Goal: Use online tool/utility: Utilize a website feature to perform a specific function

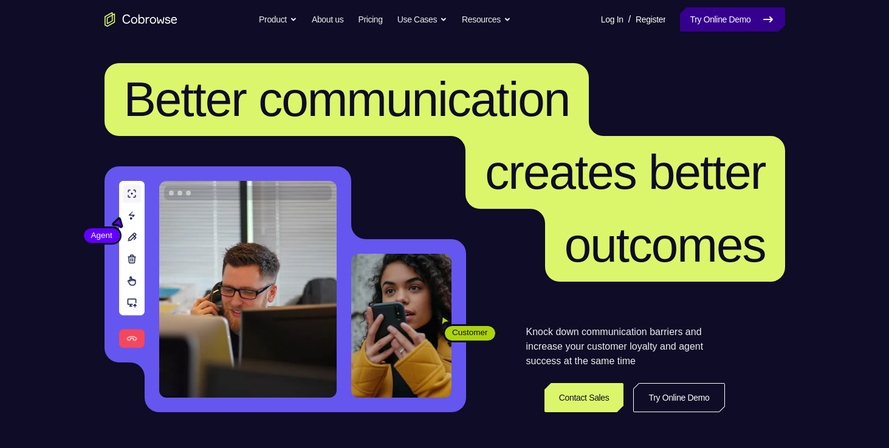
click at [776, 18] on link "Try Online Demo" at bounding box center [732, 19] width 104 height 24
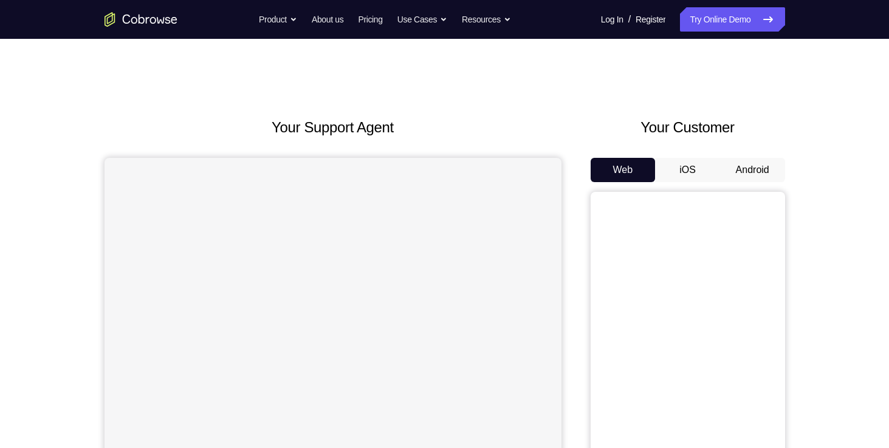
click at [751, 176] on button "Android" at bounding box center [752, 170] width 65 height 24
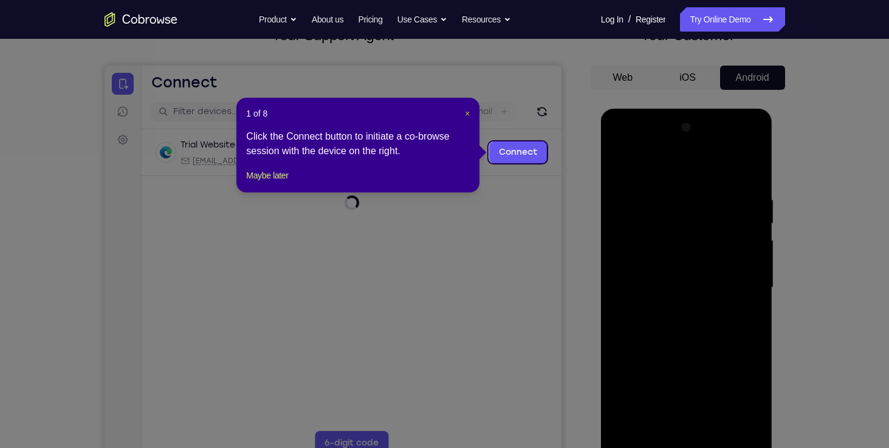
click at [465, 110] on span "×" at bounding box center [467, 114] width 5 height 10
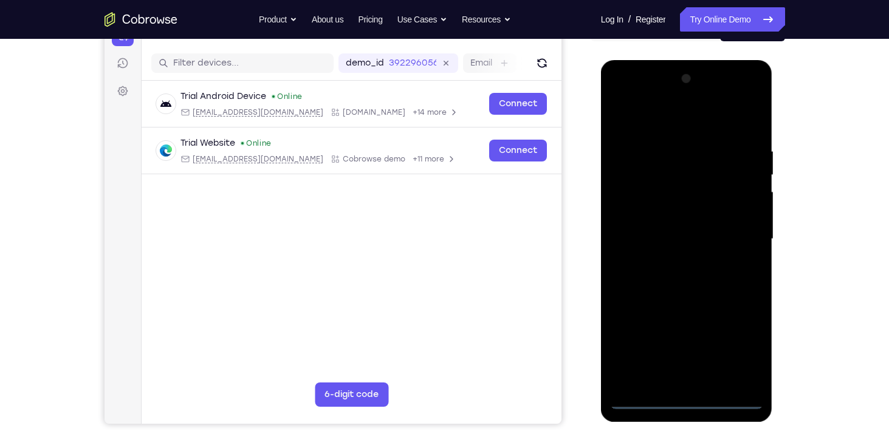
scroll to position [145, 0]
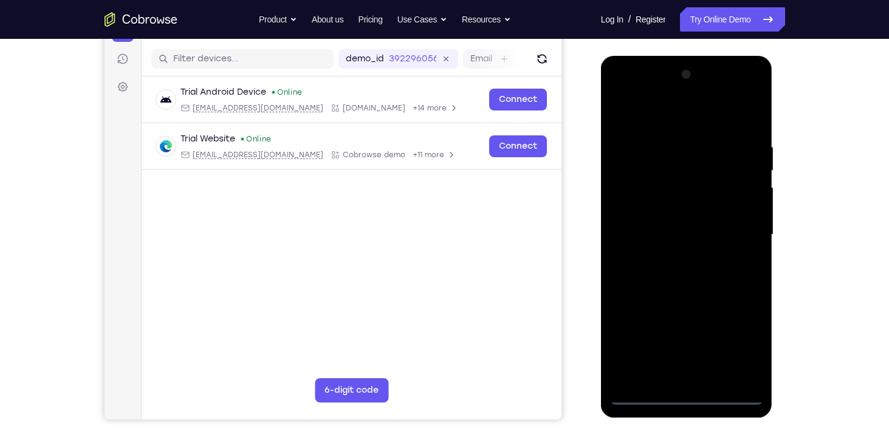
click at [683, 394] on div at bounding box center [686, 235] width 153 height 340
click at [744, 341] on div at bounding box center [686, 235] width 153 height 340
click at [624, 94] on div at bounding box center [686, 235] width 153 height 340
click at [751, 234] on div at bounding box center [686, 235] width 153 height 340
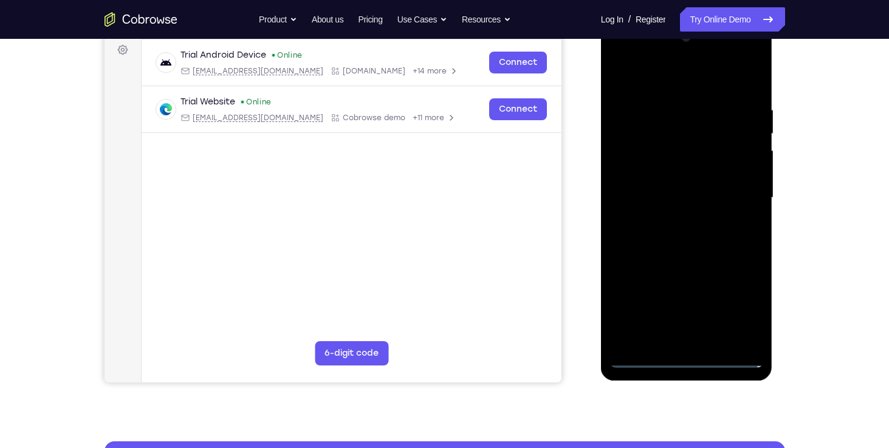
scroll to position [185, 0]
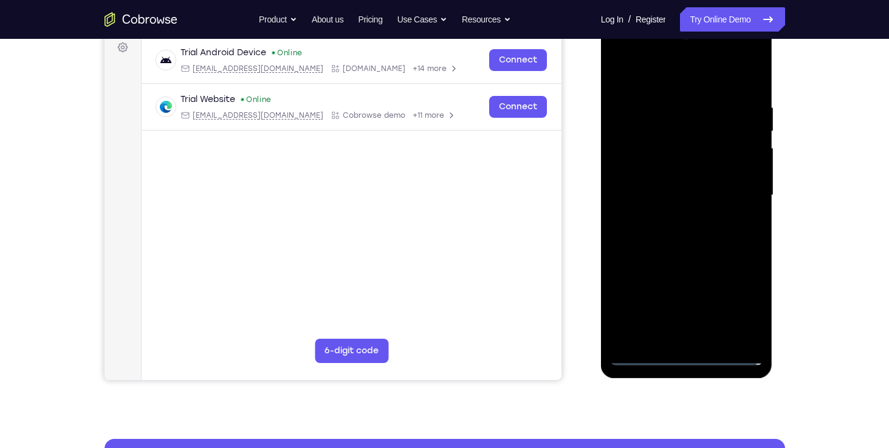
click at [674, 216] on div at bounding box center [686, 196] width 153 height 340
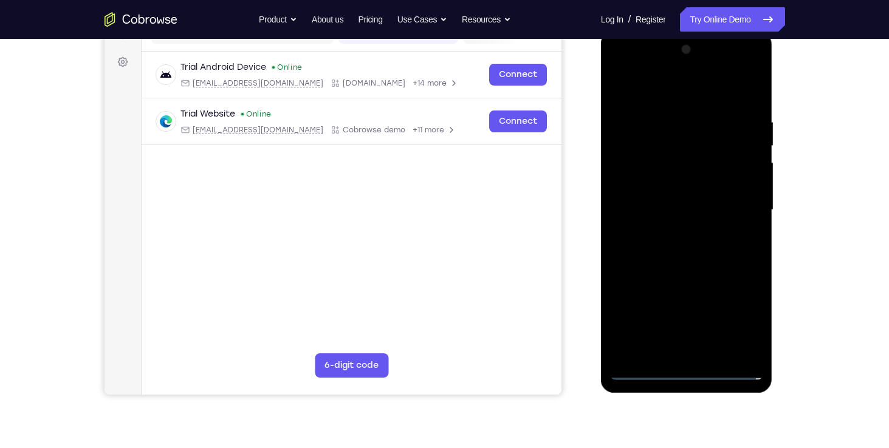
scroll to position [168, 0]
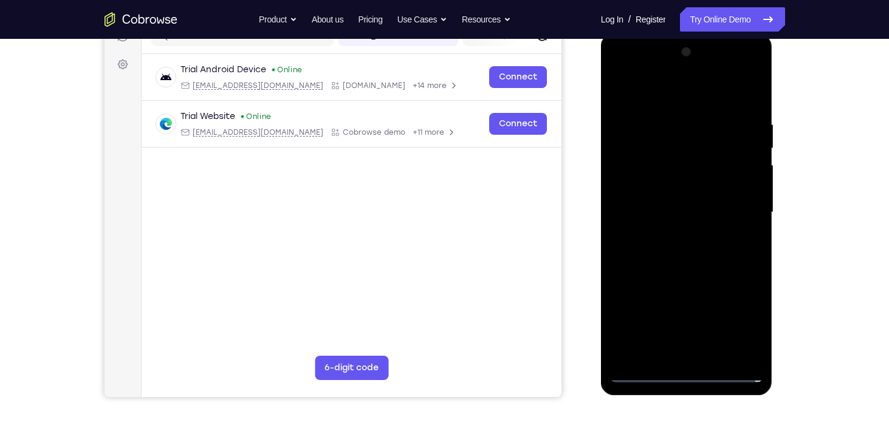
click at [669, 203] on div at bounding box center [686, 213] width 153 height 340
click at [664, 187] on div at bounding box center [686, 213] width 153 height 340
click at [665, 210] on div at bounding box center [686, 213] width 153 height 340
click at [691, 261] on div at bounding box center [686, 213] width 153 height 340
click at [640, 206] on div at bounding box center [686, 213] width 153 height 340
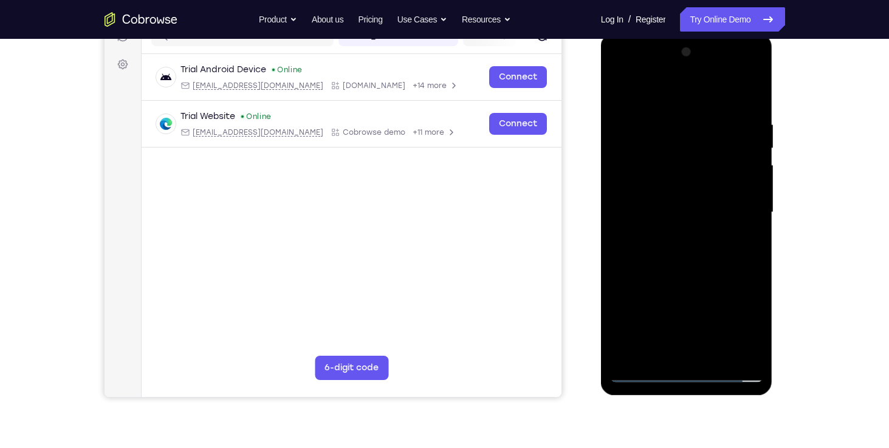
click at [652, 207] on div at bounding box center [686, 213] width 153 height 340
click at [697, 250] on div at bounding box center [686, 213] width 153 height 340
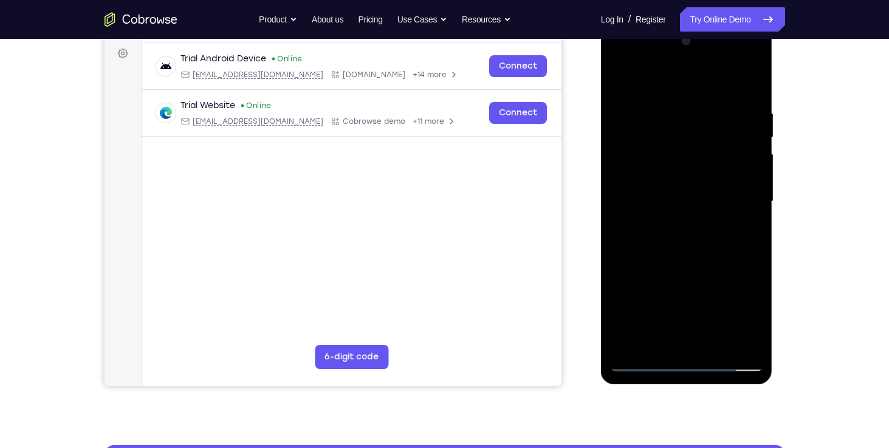
click at [691, 256] on div at bounding box center [686, 202] width 153 height 340
click at [711, 343] on div at bounding box center [686, 202] width 153 height 340
click at [687, 267] on div at bounding box center [686, 202] width 153 height 340
click at [643, 361] on div at bounding box center [686, 202] width 153 height 340
drag, startPoint x: 670, startPoint y: 87, endPoint x: 672, endPoint y: 67, distance: 20.1
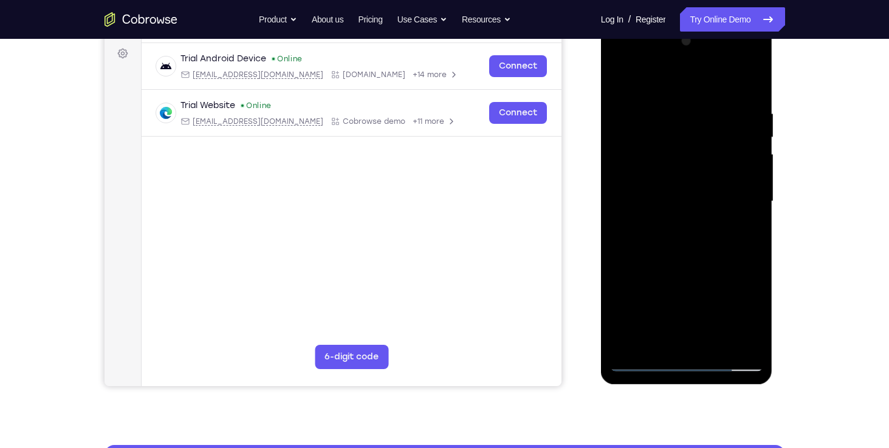
click at [672, 67] on div at bounding box center [686, 202] width 153 height 340
click at [673, 97] on div at bounding box center [686, 202] width 153 height 340
click at [731, 341] on div at bounding box center [686, 202] width 153 height 340
click at [742, 233] on div at bounding box center [686, 202] width 153 height 340
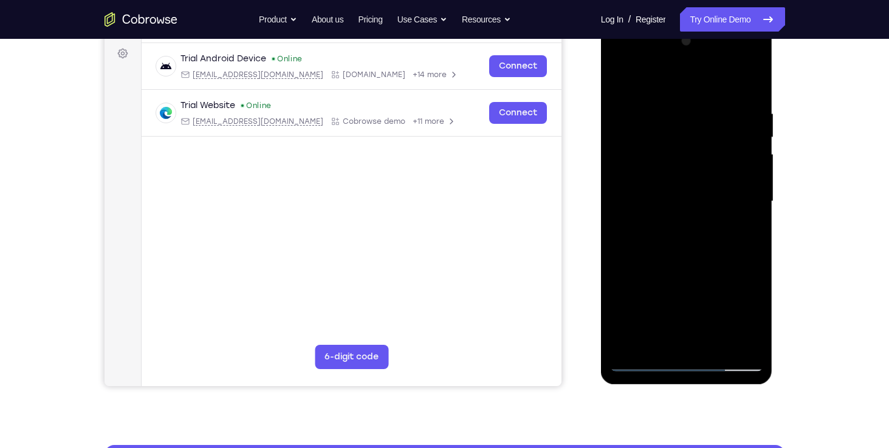
click at [742, 233] on div at bounding box center [686, 202] width 153 height 340
click at [742, 242] on div at bounding box center [686, 202] width 153 height 340
click at [744, 234] on div at bounding box center [686, 202] width 153 height 340
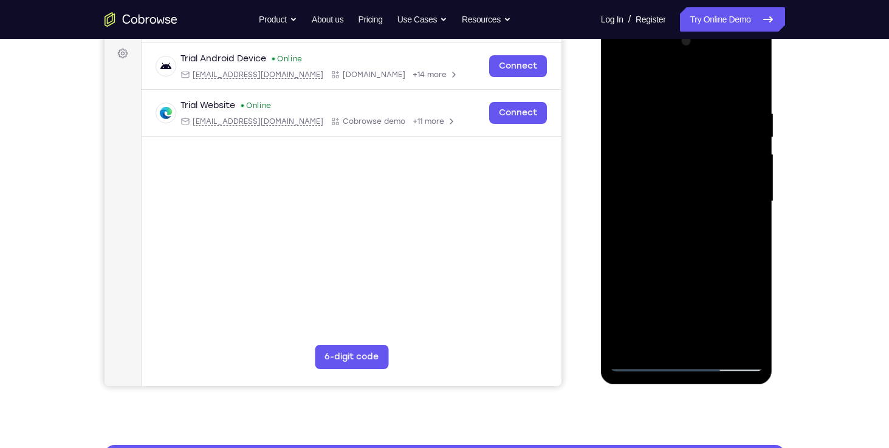
click at [744, 234] on div at bounding box center [686, 202] width 153 height 340
click at [618, 247] on div at bounding box center [686, 202] width 153 height 340
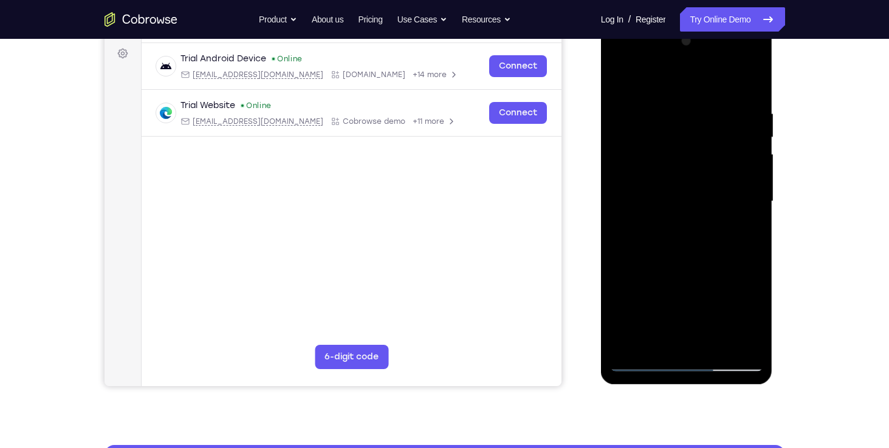
click at [752, 245] on div at bounding box center [686, 202] width 153 height 340
click at [751, 239] on div at bounding box center [686, 202] width 153 height 340
click at [632, 267] on div at bounding box center [686, 202] width 153 height 340
click at [746, 230] on div at bounding box center [686, 202] width 153 height 340
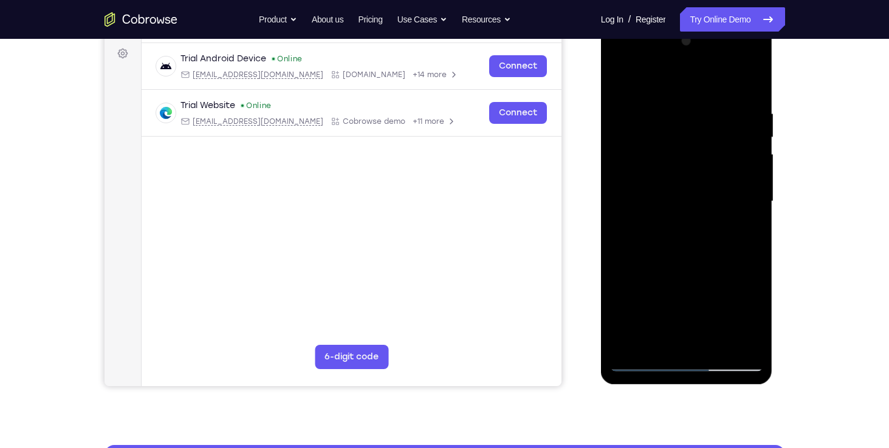
click at [746, 230] on div at bounding box center [686, 202] width 153 height 340
click at [619, 260] on div at bounding box center [686, 202] width 153 height 340
click at [746, 219] on div at bounding box center [686, 202] width 153 height 340
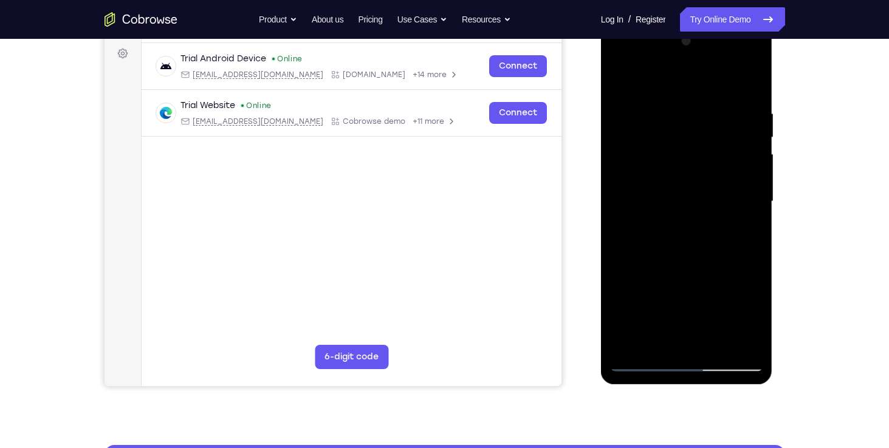
click at [746, 219] on div at bounding box center [686, 202] width 153 height 340
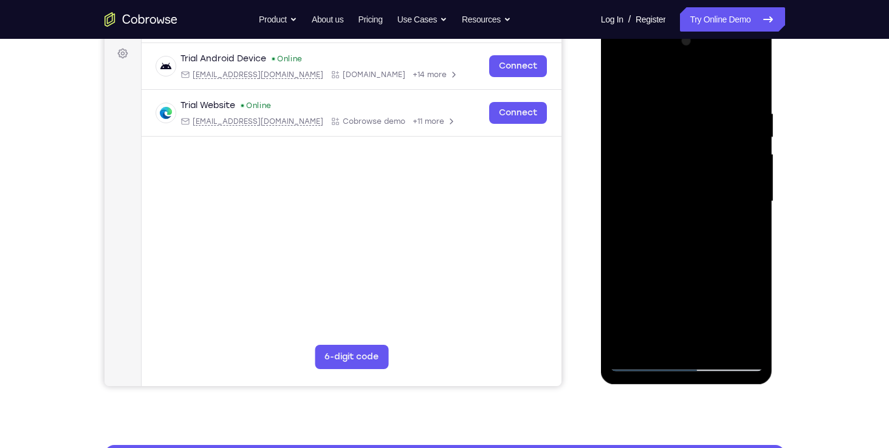
click at [746, 219] on div at bounding box center [686, 202] width 153 height 340
click at [753, 231] on div at bounding box center [686, 202] width 153 height 340
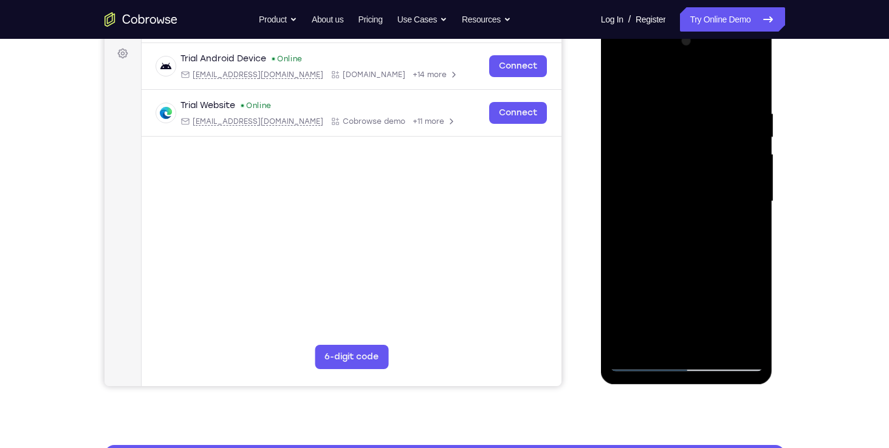
click at [638, 365] on div at bounding box center [686, 202] width 153 height 340
drag, startPoint x: 705, startPoint y: 287, endPoint x: 714, endPoint y: 217, distance: 70.4
click at [714, 217] on div at bounding box center [686, 202] width 153 height 340
click at [620, 202] on div at bounding box center [686, 202] width 153 height 340
click at [629, 289] on div at bounding box center [686, 202] width 153 height 340
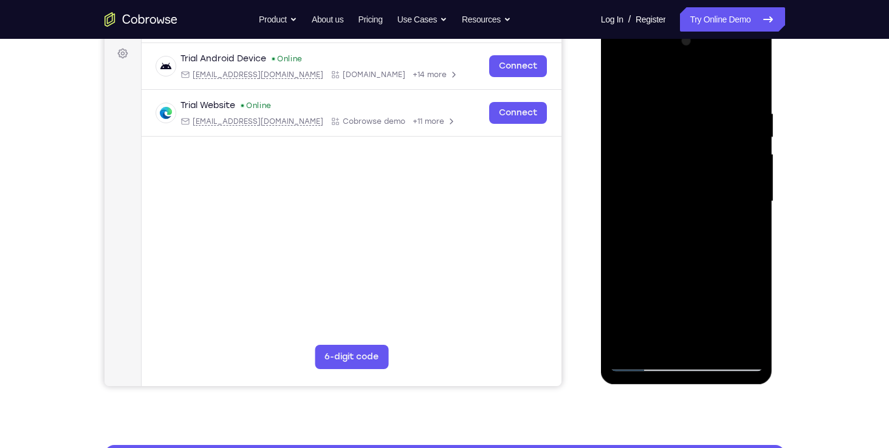
click at [756, 77] on div at bounding box center [686, 202] width 153 height 340
click at [632, 345] on div at bounding box center [686, 202] width 153 height 340
click at [750, 76] on div at bounding box center [686, 202] width 153 height 340
click at [641, 356] on div at bounding box center [686, 202] width 153 height 340
click at [643, 365] on div at bounding box center [686, 202] width 153 height 340
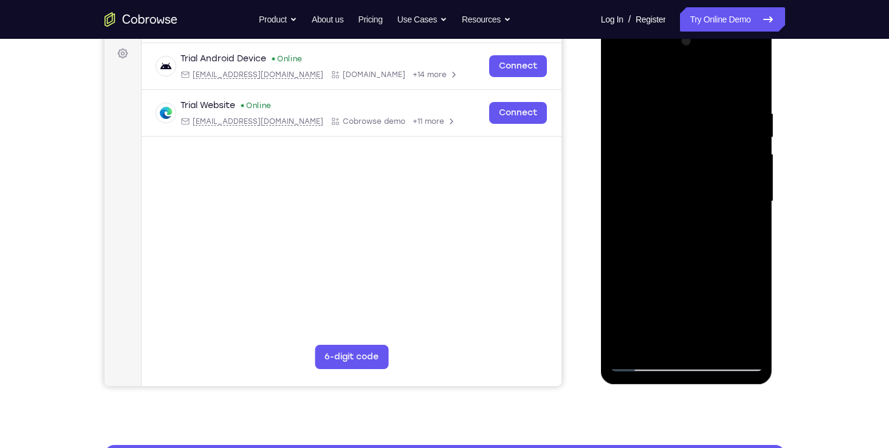
click at [633, 346] on div at bounding box center [686, 202] width 153 height 340
drag, startPoint x: 674, startPoint y: 97, endPoint x: 683, endPoint y: 253, distance: 157.0
click at [683, 253] on div at bounding box center [686, 202] width 153 height 340
click at [672, 109] on div at bounding box center [686, 202] width 153 height 340
click at [747, 212] on div at bounding box center [686, 202] width 153 height 340
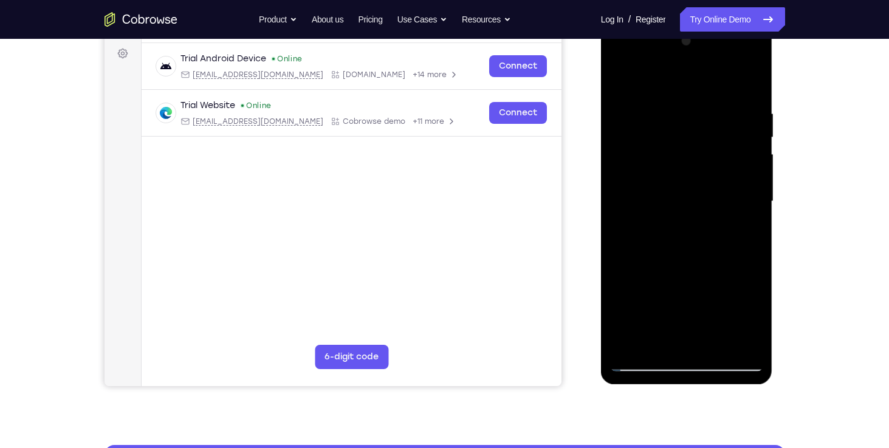
click at [747, 212] on div at bounding box center [686, 202] width 153 height 340
click at [754, 338] on div at bounding box center [686, 202] width 153 height 340
click at [754, 268] on div at bounding box center [686, 202] width 153 height 340
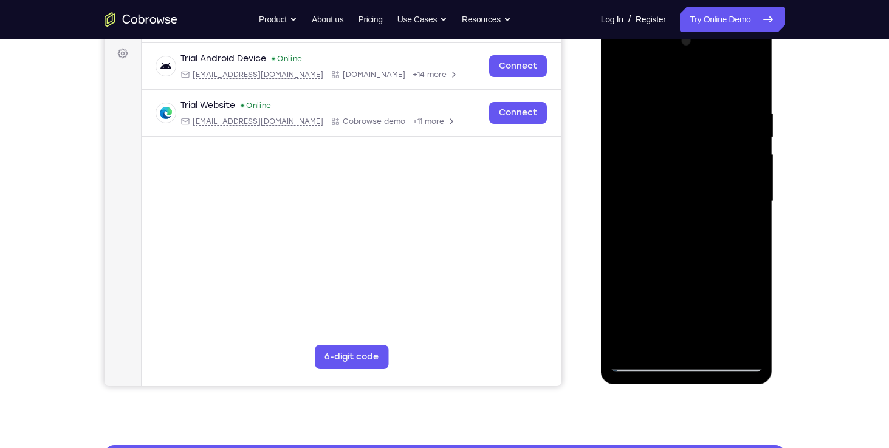
click at [754, 268] on div at bounding box center [686, 202] width 153 height 340
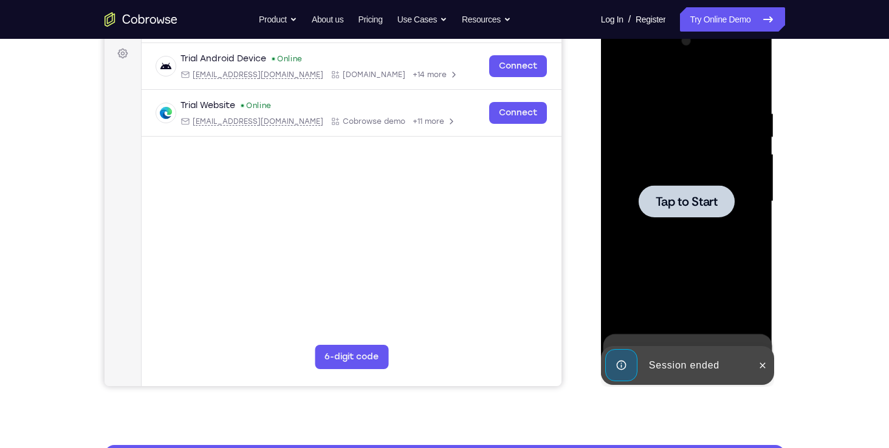
click at [754, 268] on div at bounding box center [686, 202] width 153 height 340
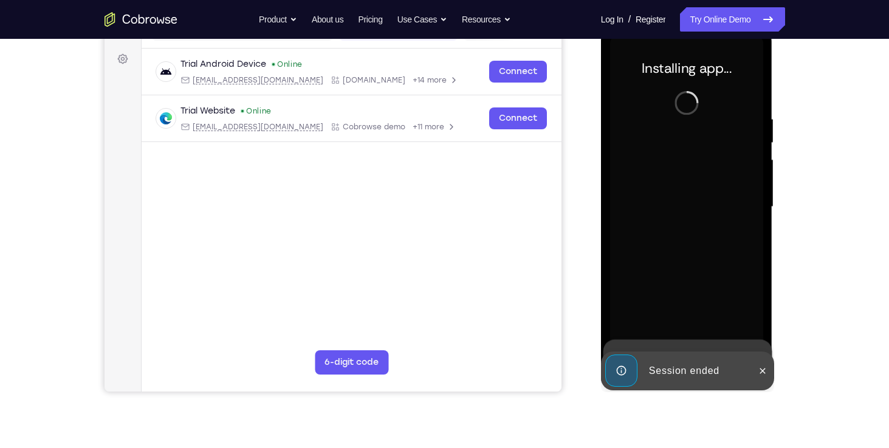
scroll to position [172, 0]
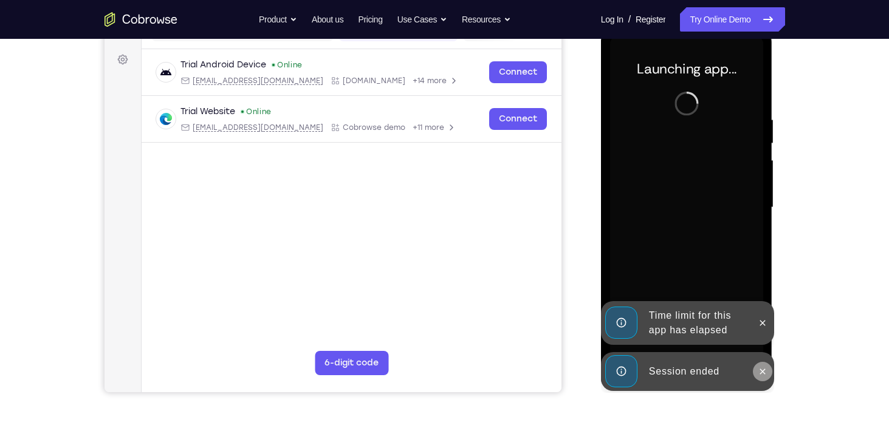
click at [762, 377] on button at bounding box center [761, 371] width 19 height 19
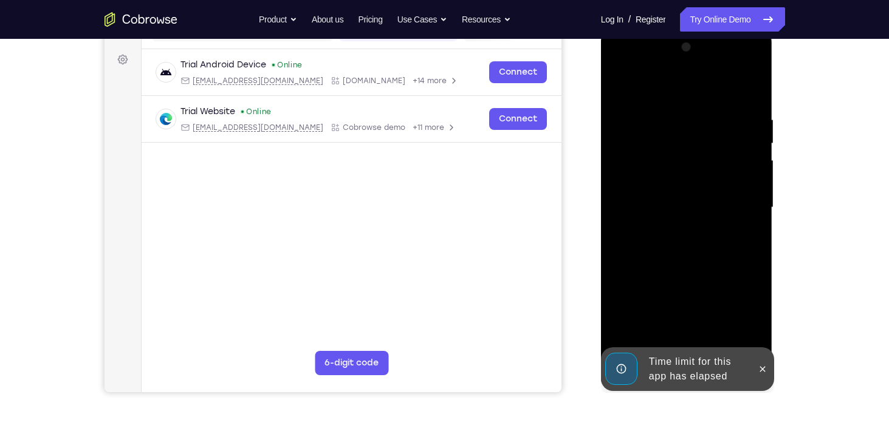
click at [763, 326] on div at bounding box center [686, 208] width 153 height 340
click at [765, 373] on icon at bounding box center [762, 369] width 10 height 10
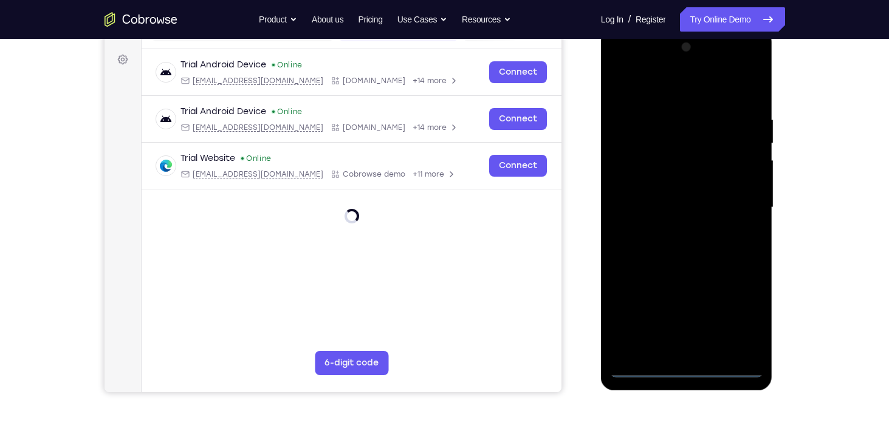
click at [688, 371] on div at bounding box center [686, 208] width 153 height 340
click at [734, 309] on div at bounding box center [686, 208] width 153 height 340
click at [621, 63] on div at bounding box center [686, 208] width 153 height 340
click at [630, 179] on div at bounding box center [686, 208] width 153 height 340
click at [675, 207] on div at bounding box center [686, 208] width 153 height 340
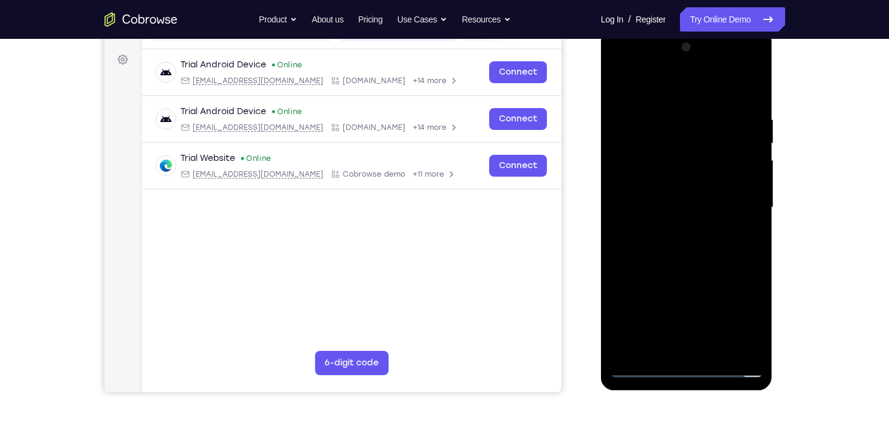
click at [683, 186] on div at bounding box center [686, 208] width 153 height 340
click at [677, 219] on div at bounding box center [686, 208] width 153 height 340
drag, startPoint x: 686, startPoint y: 94, endPoint x: 691, endPoint y: 63, distance: 32.1
click at [691, 63] on div at bounding box center [686, 208] width 153 height 340
drag, startPoint x: 684, startPoint y: 304, endPoint x: 686, endPoint y: 238, distance: 66.2
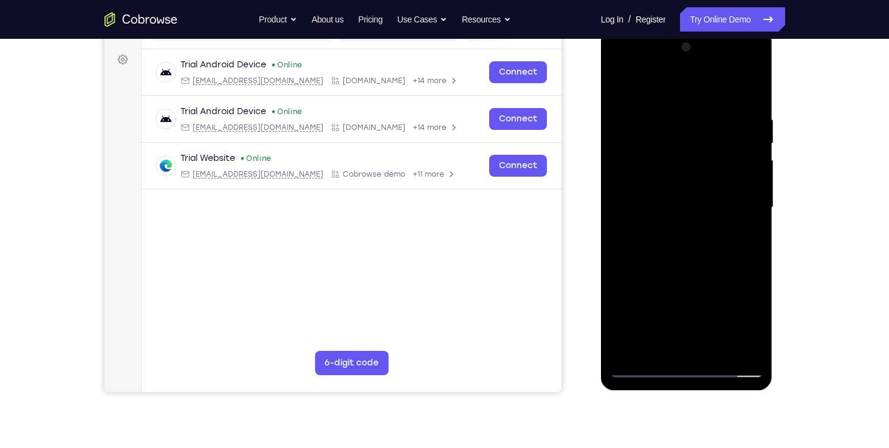
click at [686, 238] on div at bounding box center [686, 208] width 153 height 340
click at [700, 340] on div at bounding box center [686, 208] width 153 height 340
click at [735, 227] on div at bounding box center [686, 208] width 153 height 340
click at [724, 99] on div at bounding box center [686, 208] width 153 height 340
click at [627, 87] on div at bounding box center [686, 208] width 153 height 340
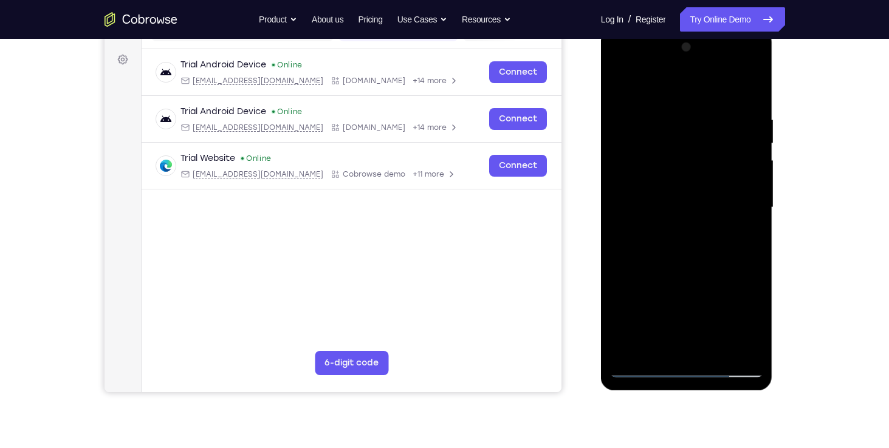
click at [685, 185] on div at bounding box center [686, 208] width 153 height 340
click at [749, 165] on div at bounding box center [686, 208] width 153 height 340
click at [749, 161] on div at bounding box center [686, 208] width 153 height 340
click at [748, 166] on div at bounding box center [686, 208] width 153 height 340
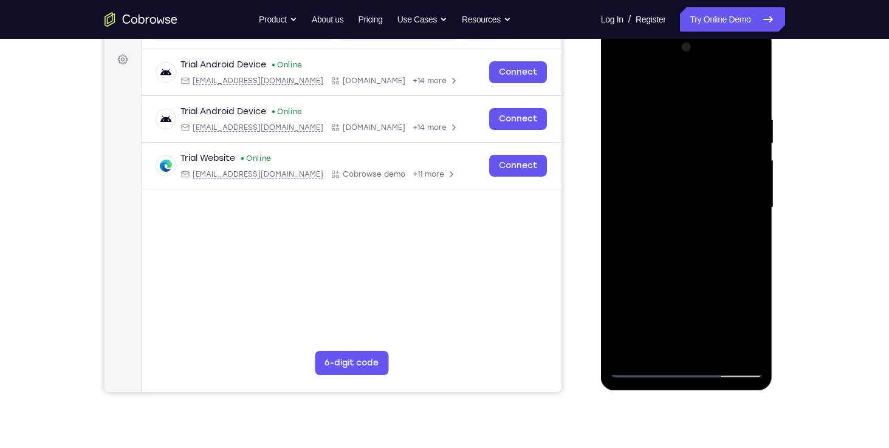
click at [748, 166] on div at bounding box center [686, 208] width 153 height 340
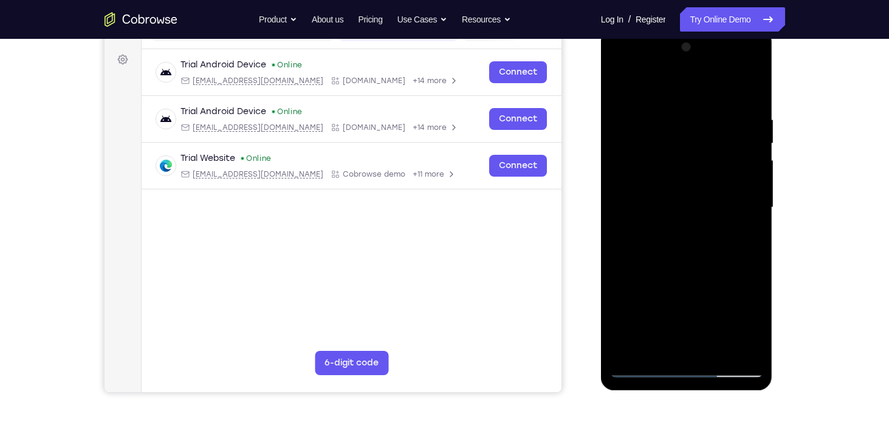
click at [748, 166] on div at bounding box center [686, 208] width 153 height 340
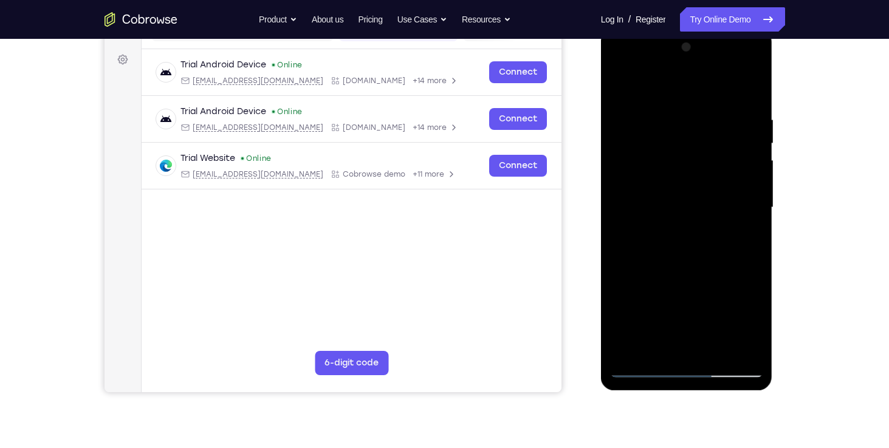
click at [748, 179] on div at bounding box center [686, 208] width 153 height 340
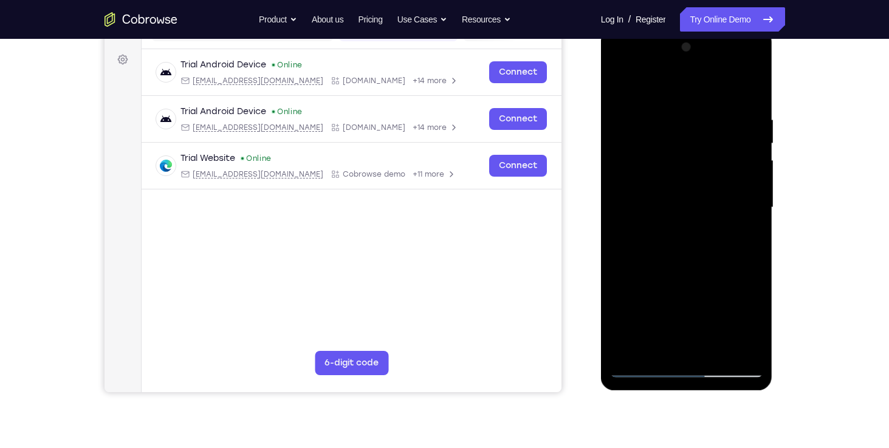
click at [748, 179] on div at bounding box center [686, 208] width 153 height 340
click at [751, 172] on div at bounding box center [686, 208] width 153 height 340
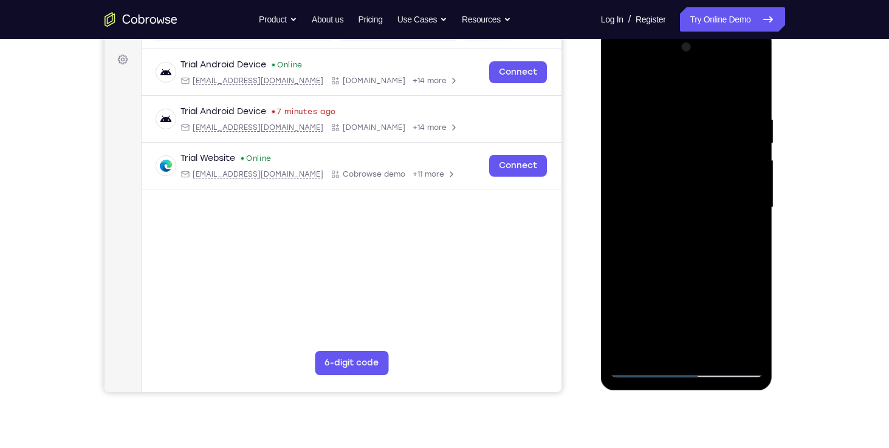
click at [751, 172] on div at bounding box center [686, 208] width 153 height 340
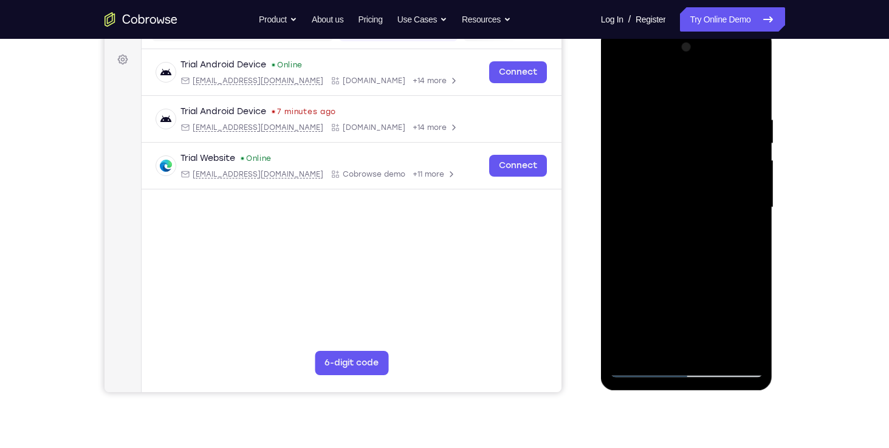
click at [754, 161] on div at bounding box center [686, 208] width 153 height 340
click at [752, 166] on div at bounding box center [686, 208] width 153 height 340
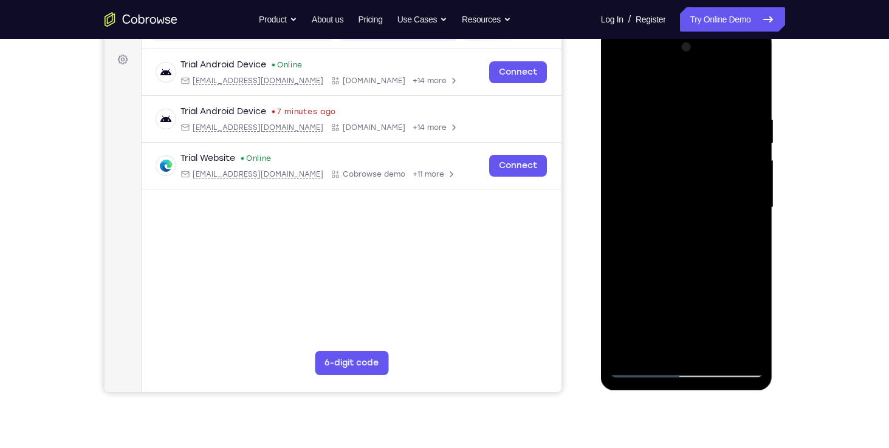
click at [647, 366] on div at bounding box center [686, 208] width 153 height 340
drag, startPoint x: 680, startPoint y: 245, endPoint x: 686, endPoint y: 109, distance: 136.8
click at [686, 109] on div at bounding box center [686, 208] width 153 height 340
drag, startPoint x: 692, startPoint y: 255, endPoint x: 709, endPoint y: 155, distance: 101.6
click at [709, 155] on div at bounding box center [686, 208] width 153 height 340
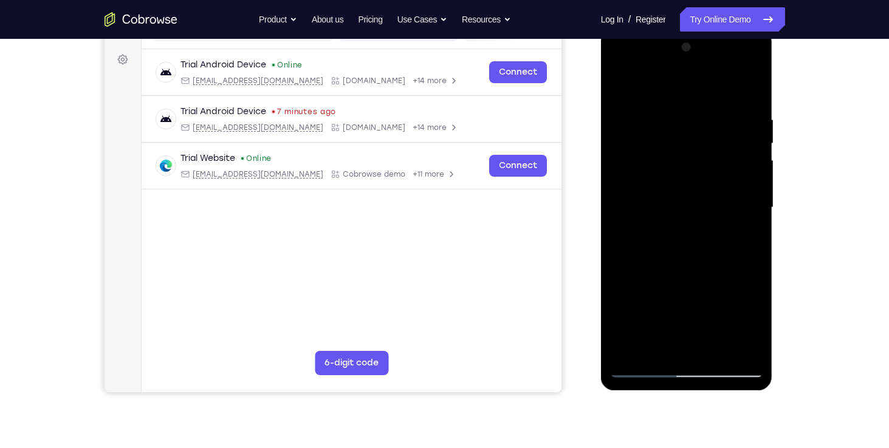
drag, startPoint x: 704, startPoint y: 267, endPoint x: 716, endPoint y: 172, distance: 96.0
click at [716, 172] on div at bounding box center [686, 208] width 153 height 340
drag, startPoint x: 697, startPoint y: 244, endPoint x: 706, endPoint y: 141, distance: 103.6
click at [706, 141] on div at bounding box center [686, 208] width 153 height 340
drag, startPoint x: 685, startPoint y: 269, endPoint x: 709, endPoint y: 80, distance: 190.4
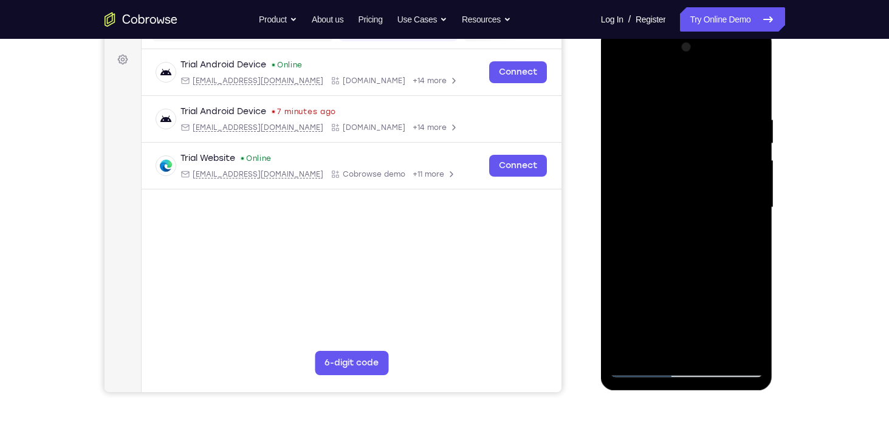
click at [709, 80] on div at bounding box center [686, 208] width 153 height 340
click at [652, 223] on div at bounding box center [686, 208] width 153 height 340
click at [691, 160] on div at bounding box center [686, 208] width 153 height 340
drag, startPoint x: 692, startPoint y: 258, endPoint x: 706, endPoint y: 160, distance: 98.3
click at [706, 160] on div at bounding box center [686, 208] width 153 height 340
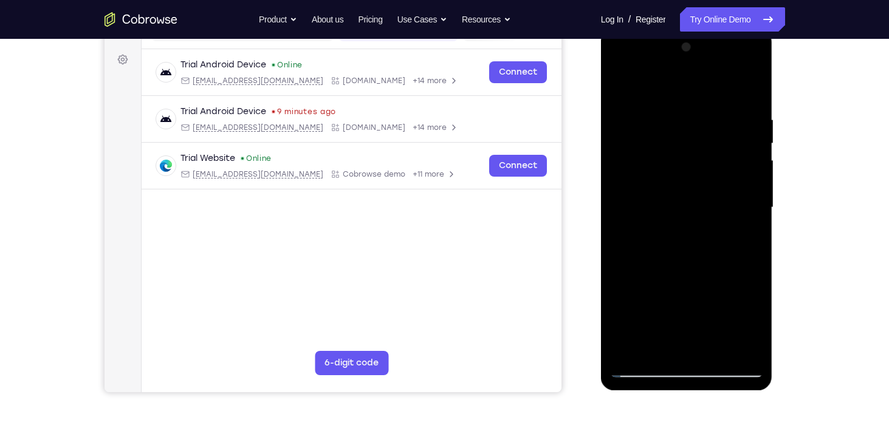
click at [658, 203] on div at bounding box center [686, 208] width 153 height 340
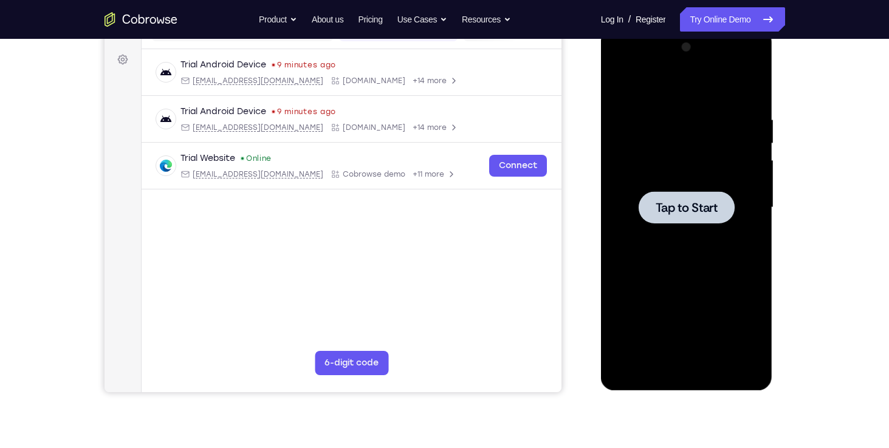
click at [674, 237] on div at bounding box center [686, 208] width 153 height 340
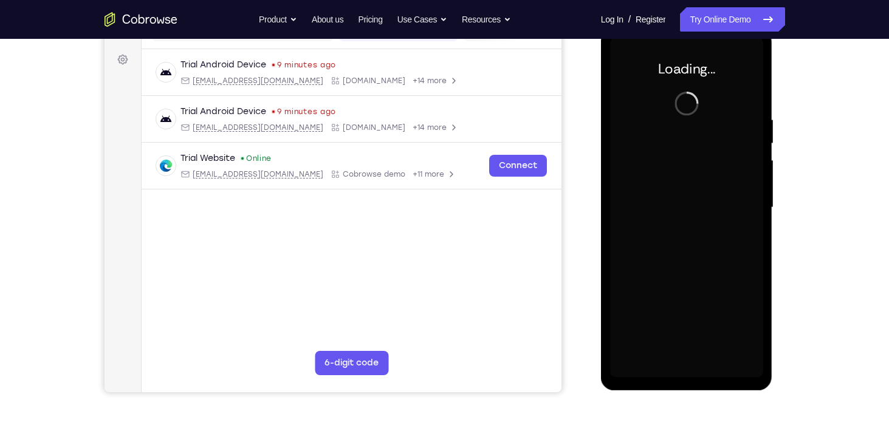
click at [674, 237] on div at bounding box center [686, 208] width 153 height 340
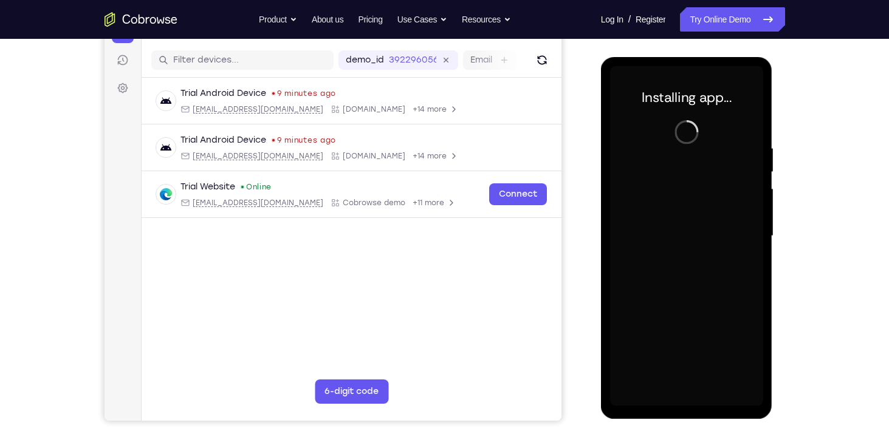
scroll to position [143, 0]
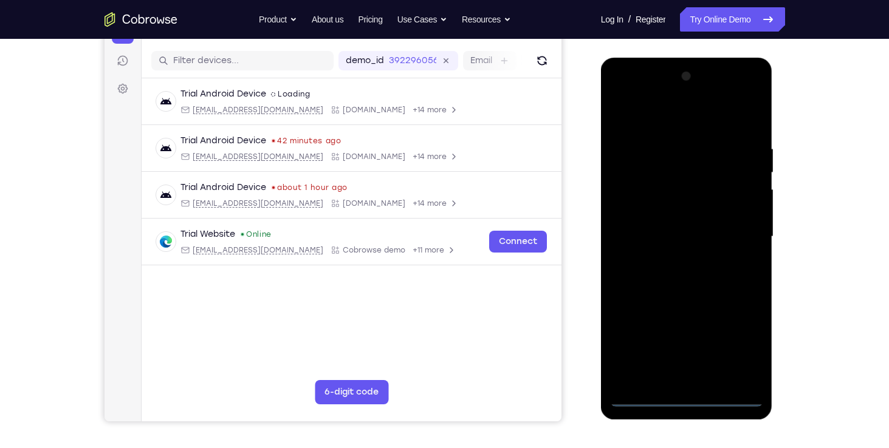
click at [688, 397] on div at bounding box center [686, 237] width 153 height 340
click at [735, 333] on div at bounding box center [686, 237] width 153 height 340
click at [735, 343] on div at bounding box center [686, 237] width 153 height 340
click at [642, 96] on div at bounding box center [686, 237] width 153 height 340
click at [751, 242] on div at bounding box center [686, 237] width 153 height 340
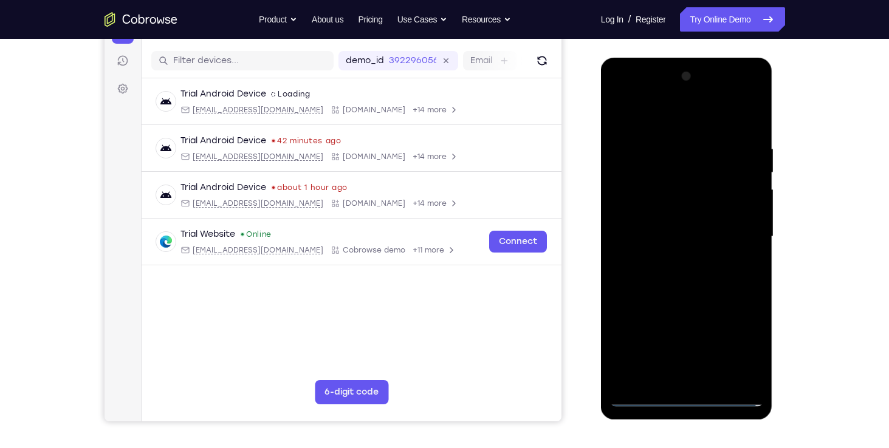
click at [673, 256] on div at bounding box center [686, 237] width 153 height 340
click at [666, 227] on div at bounding box center [686, 237] width 153 height 340
click at [667, 215] on div at bounding box center [686, 237] width 153 height 340
click at [644, 239] on div at bounding box center [686, 237] width 153 height 340
click at [695, 272] on div at bounding box center [686, 237] width 153 height 340
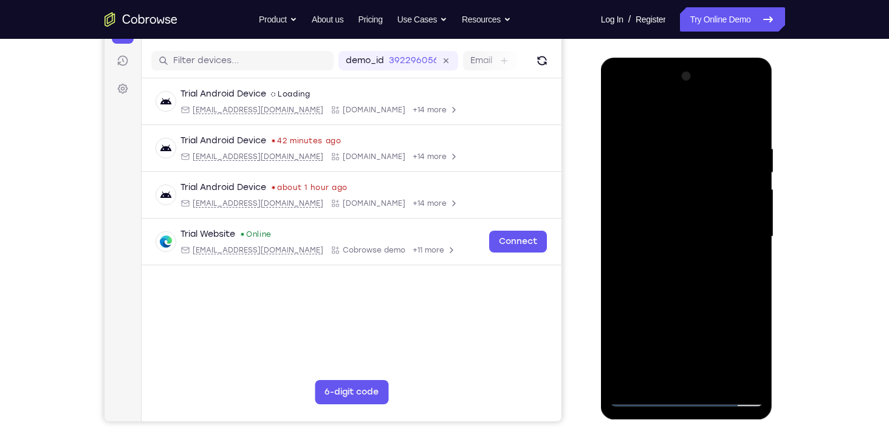
click at [703, 289] on div at bounding box center [686, 237] width 153 height 340
drag, startPoint x: 685, startPoint y: 128, endPoint x: 685, endPoint y: 115, distance: 12.8
click at [685, 115] on div at bounding box center [686, 237] width 153 height 340
click at [677, 133] on div at bounding box center [686, 237] width 153 height 340
click at [643, 397] on div at bounding box center [686, 237] width 153 height 340
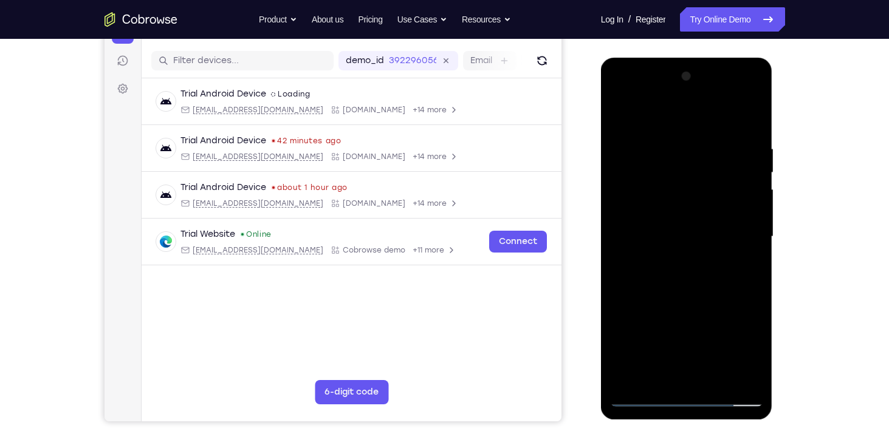
click at [715, 378] on div at bounding box center [686, 237] width 153 height 340
click at [691, 299] on div at bounding box center [686, 237] width 153 height 340
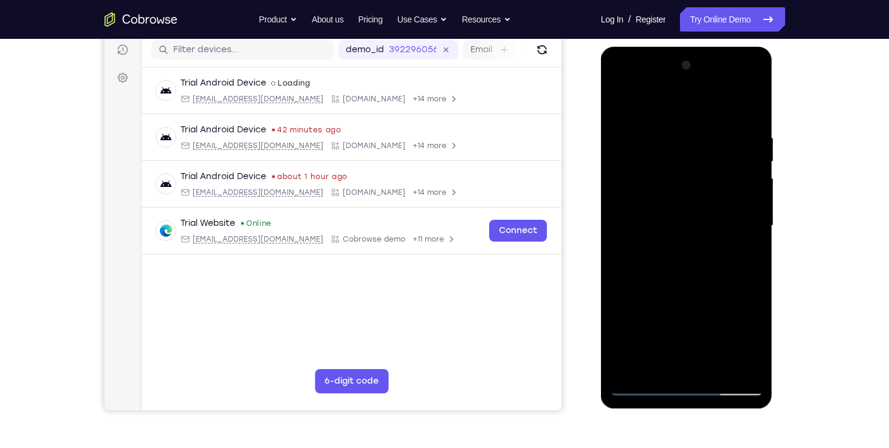
scroll to position [155, 0]
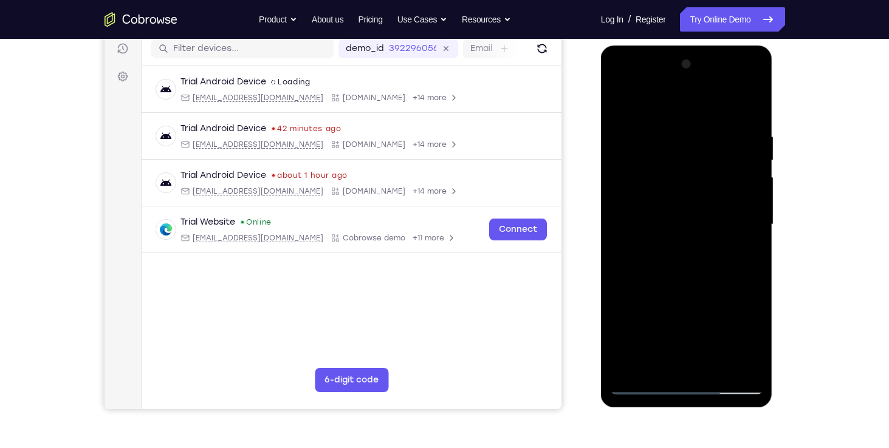
click at [640, 390] on div at bounding box center [686, 225] width 153 height 340
click at [674, 128] on div at bounding box center [686, 225] width 153 height 340
click at [743, 239] on div at bounding box center [686, 225] width 153 height 340
click at [748, 242] on div at bounding box center [686, 225] width 153 height 340
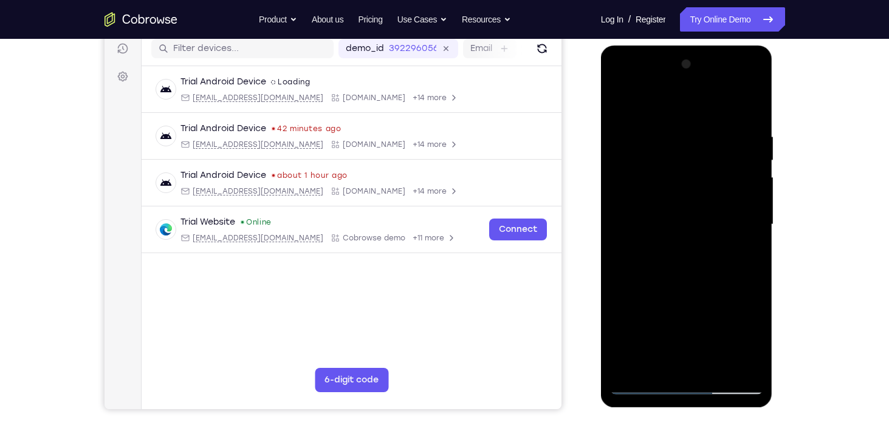
click at [646, 383] on div at bounding box center [686, 225] width 153 height 340
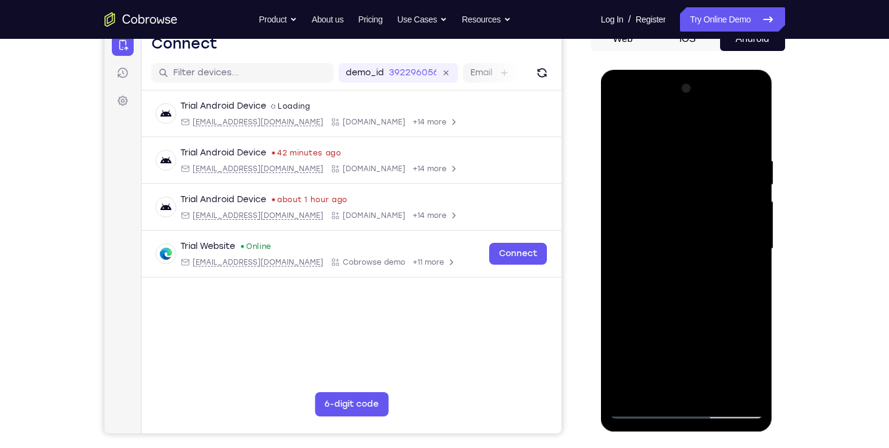
scroll to position [129, 0]
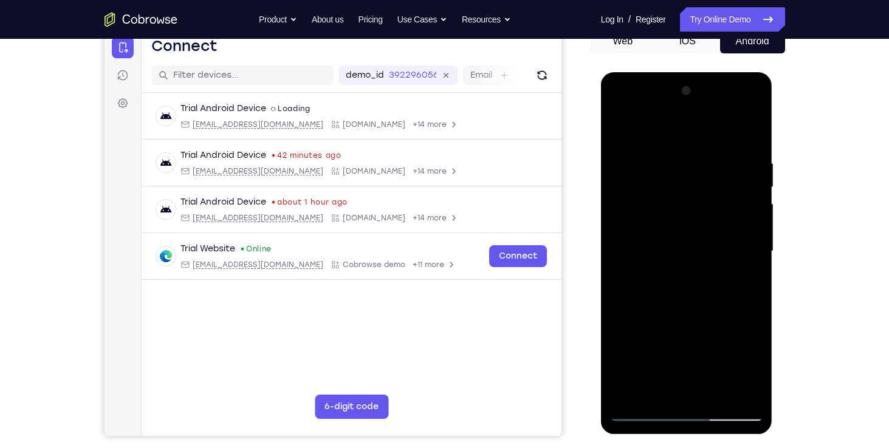
click at [739, 112] on div at bounding box center [686, 251] width 153 height 340
click at [652, 132] on div at bounding box center [686, 251] width 153 height 340
click at [623, 110] on div at bounding box center [686, 251] width 153 height 340
click at [635, 216] on div at bounding box center [686, 251] width 153 height 340
click at [680, 253] on div at bounding box center [686, 251] width 153 height 340
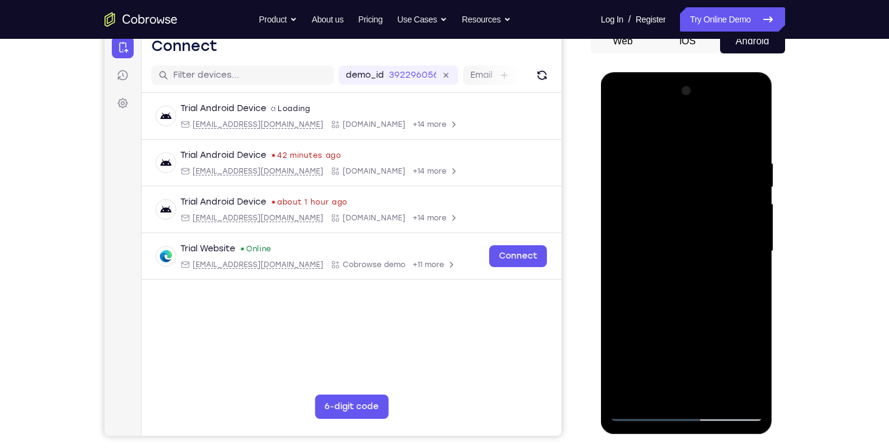
click at [680, 243] on div at bounding box center [686, 251] width 153 height 340
click at [681, 262] on div at bounding box center [686, 251] width 153 height 340
drag, startPoint x: 672, startPoint y: 136, endPoint x: 672, endPoint y: 118, distance: 17.6
click at [672, 118] on div at bounding box center [686, 251] width 153 height 340
click at [718, 384] on div at bounding box center [686, 251] width 153 height 340
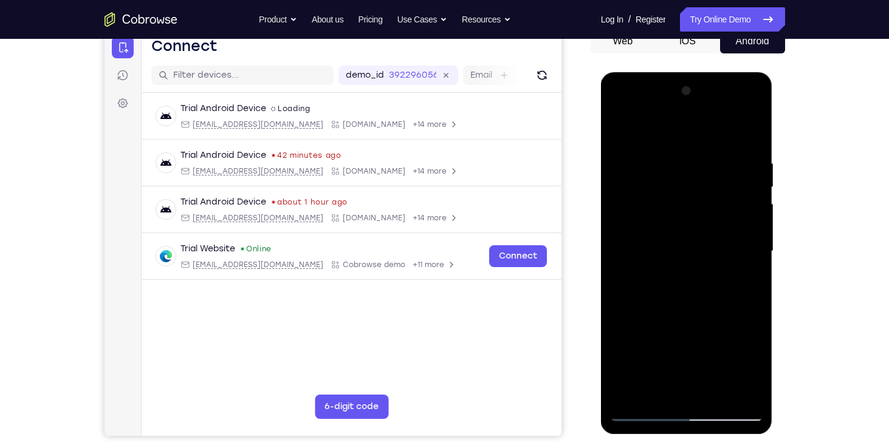
drag, startPoint x: 695, startPoint y: 320, endPoint x: 691, endPoint y: 256, distance: 63.9
click at [691, 256] on div at bounding box center [686, 251] width 153 height 340
click at [694, 381] on div at bounding box center [686, 251] width 153 height 340
drag, startPoint x: 711, startPoint y: 327, endPoint x: 716, endPoint y: 257, distance: 70.6
click at [716, 257] on div at bounding box center [686, 251] width 153 height 340
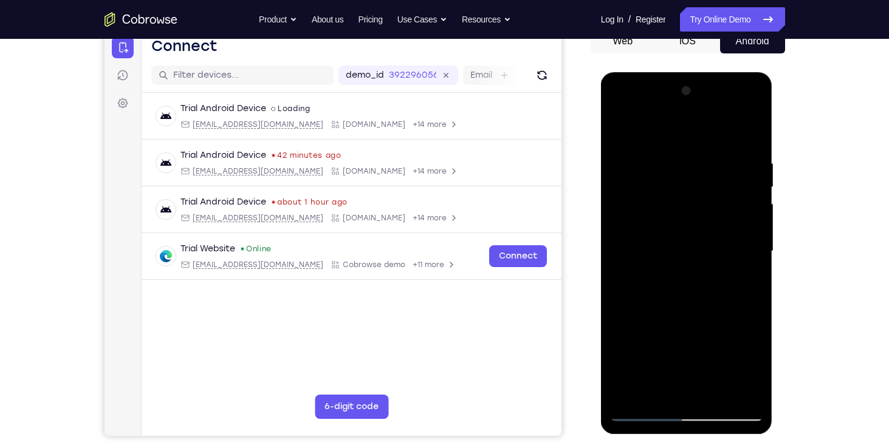
drag, startPoint x: 722, startPoint y: 245, endPoint x: 712, endPoint y: 329, distance: 83.8
click at [712, 329] on div at bounding box center [686, 251] width 153 height 340
click at [624, 144] on div at bounding box center [686, 251] width 153 height 340
click at [675, 229] on div at bounding box center [686, 251] width 153 height 340
click at [752, 256] on div at bounding box center [686, 251] width 153 height 340
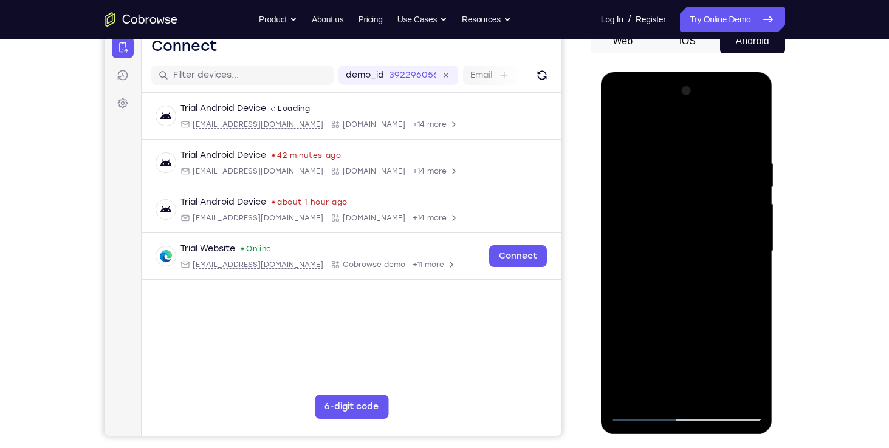
click at [752, 259] on div at bounding box center [686, 251] width 153 height 340
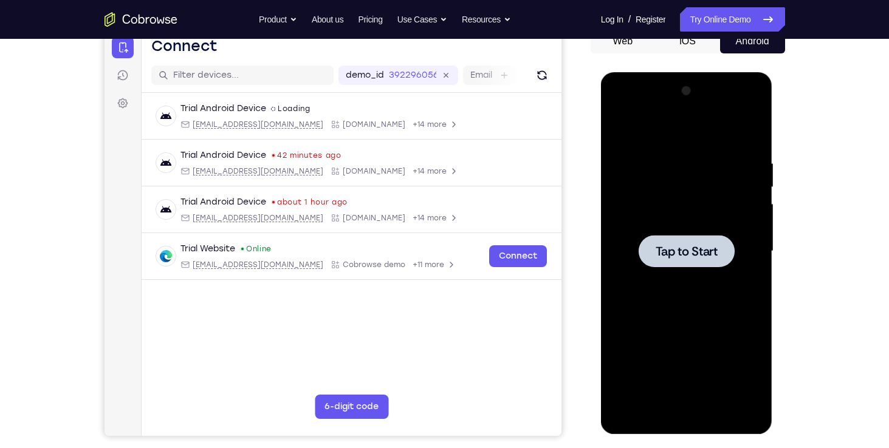
click at [676, 257] on span "Tap to Start" at bounding box center [686, 251] width 62 height 12
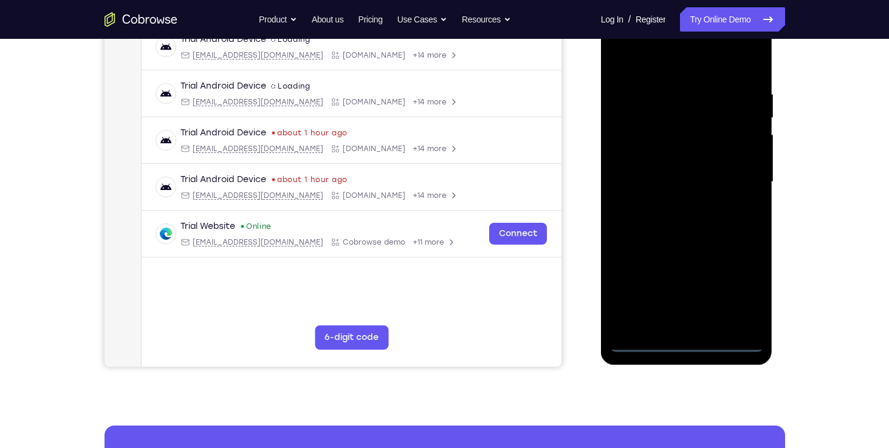
scroll to position [199, 0]
